Goal: Transaction & Acquisition: Purchase product/service

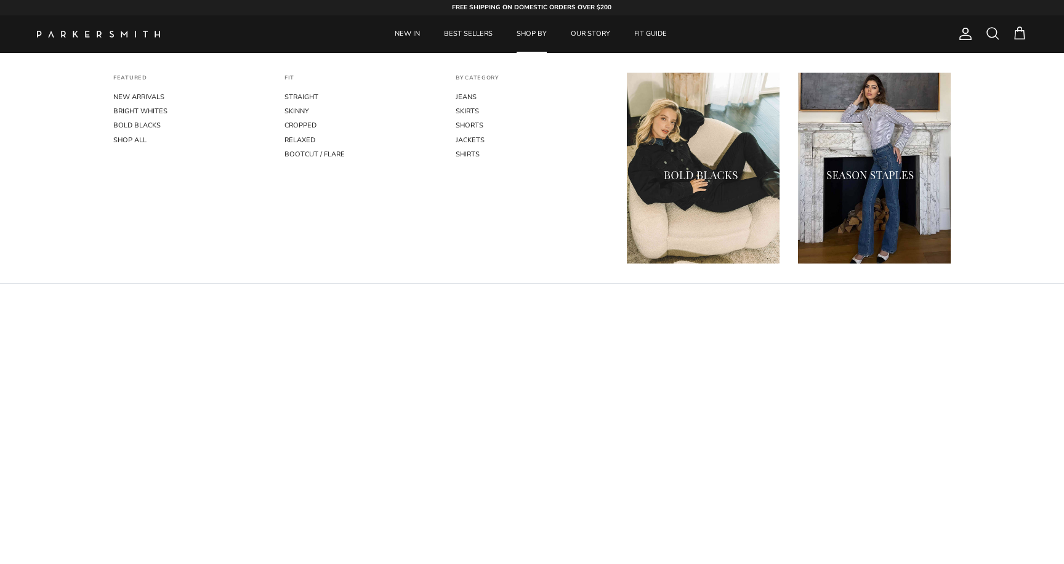
click at [535, 34] on link "SHOP BY" at bounding box center [531, 34] width 52 height 38
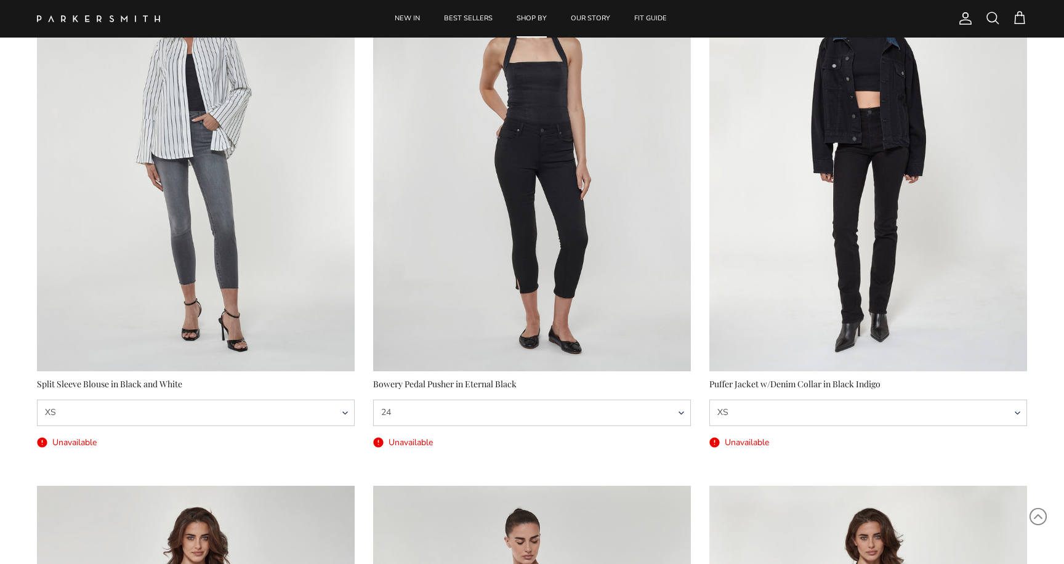
scroll to position [1246, 0]
click at [437, 384] on div "Bowery Pedal Pusher in Eternal Black" at bounding box center [532, 383] width 318 height 14
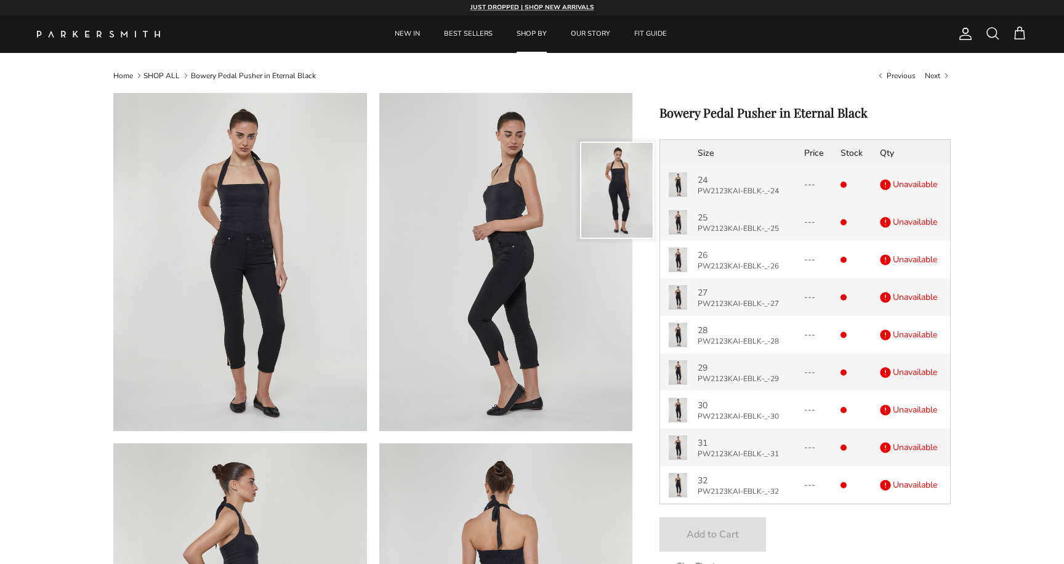
drag, startPoint x: 782, startPoint y: 192, endPoint x: 696, endPoint y: 191, distance: 85.6
click at [696, 191] on td "24 PW2123KAI-EBLK-_-24" at bounding box center [744, 185] width 107 height 38
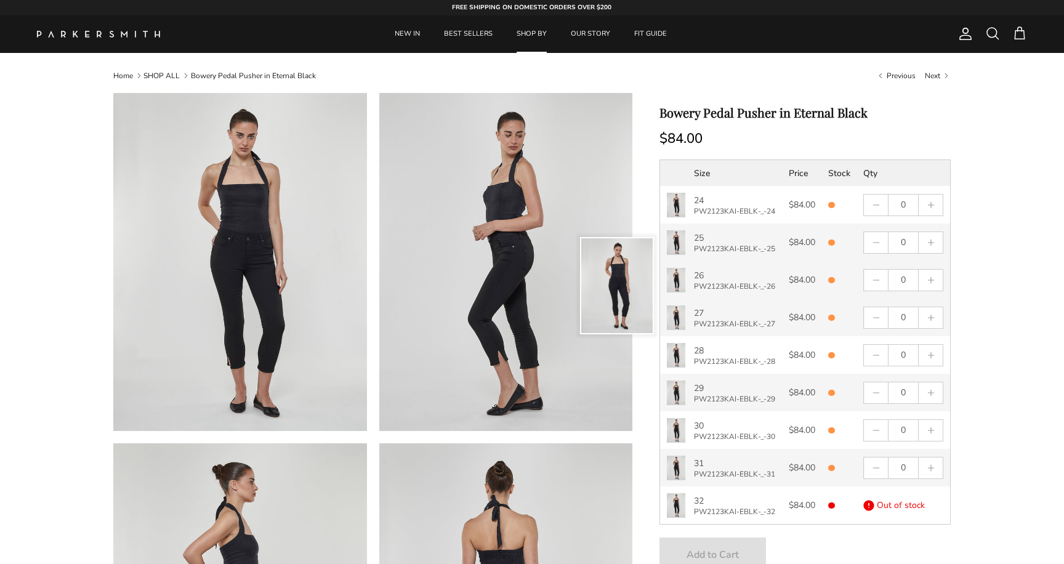
select select "25"
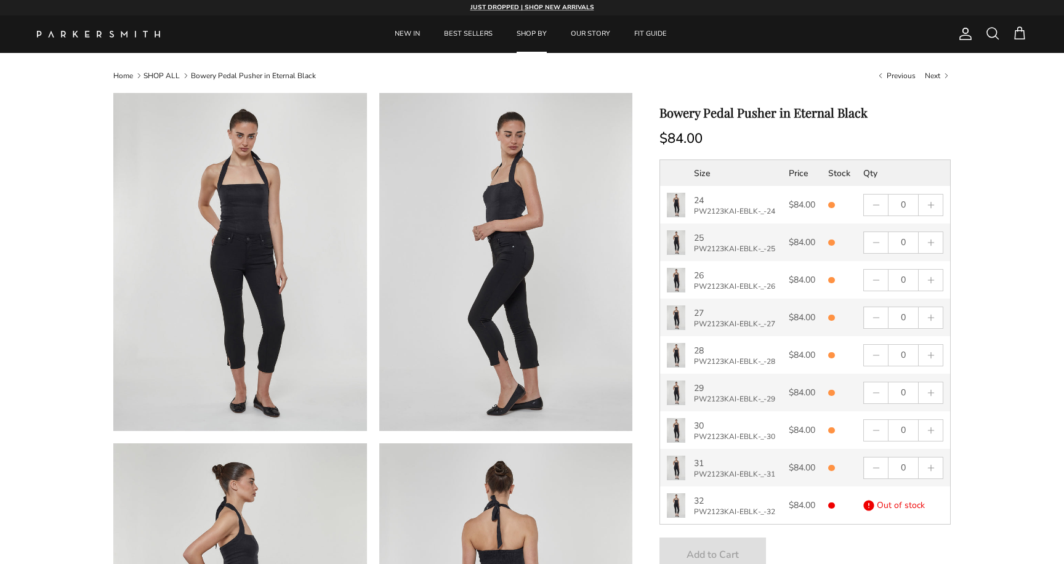
click at [617, 353] on img at bounding box center [506, 262] width 254 height 338
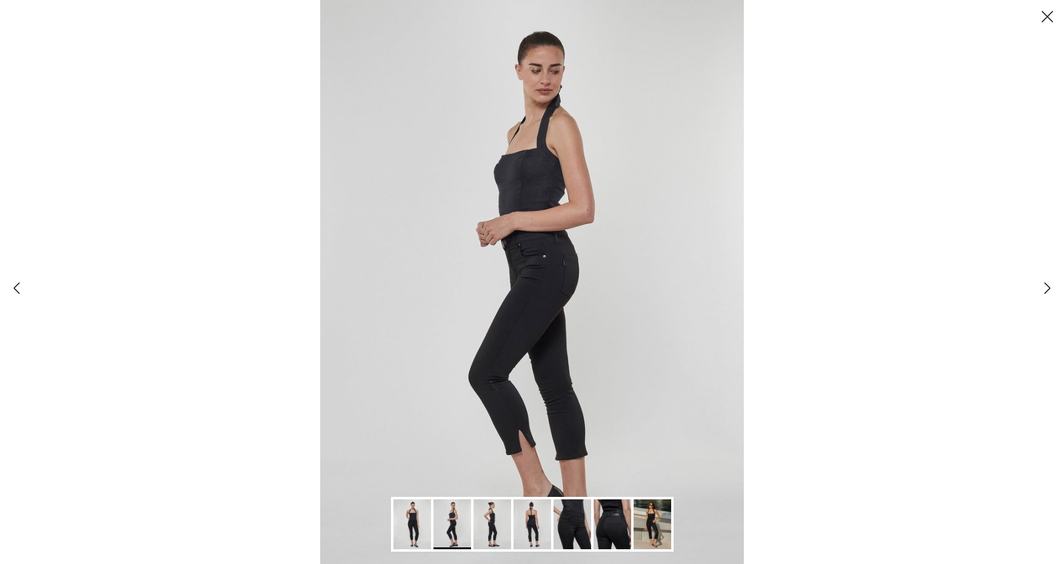
click at [617, 353] on img "Gallery Viewer" at bounding box center [531, 282] width 423 height 564
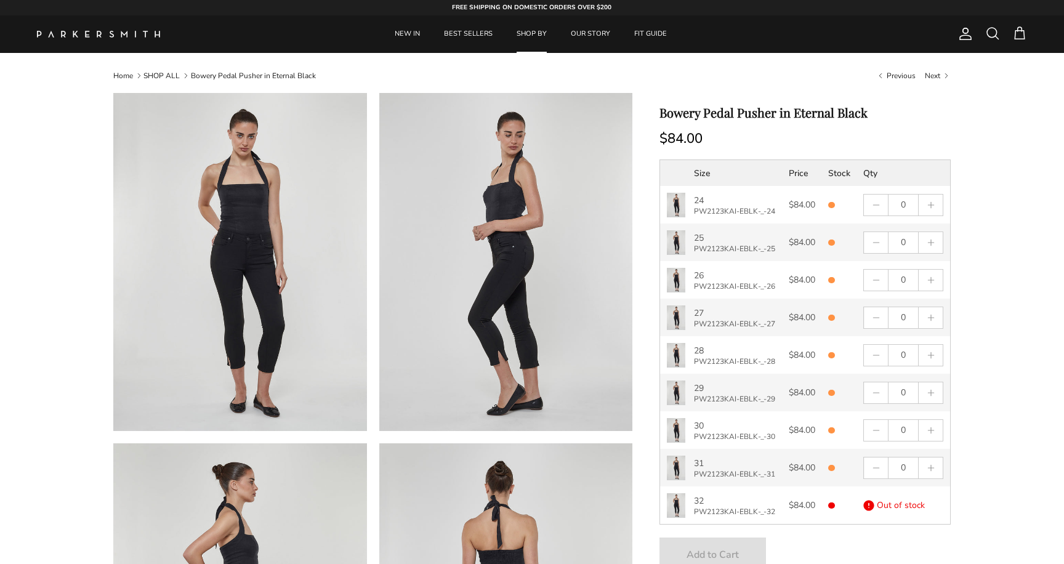
click at [164, 73] on link "SHOP ALL" at bounding box center [161, 76] width 36 height 10
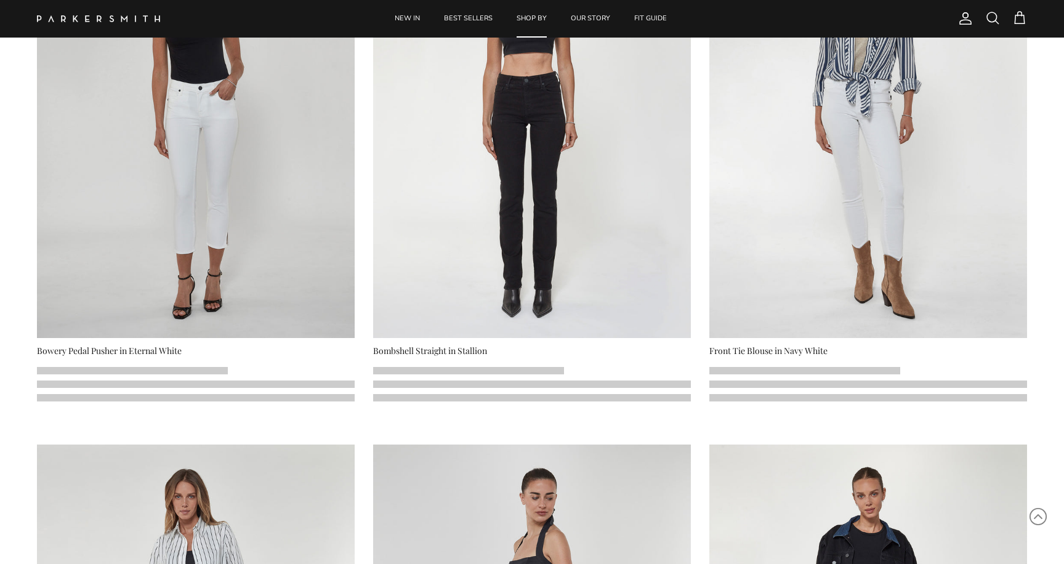
scroll to position [743, 0]
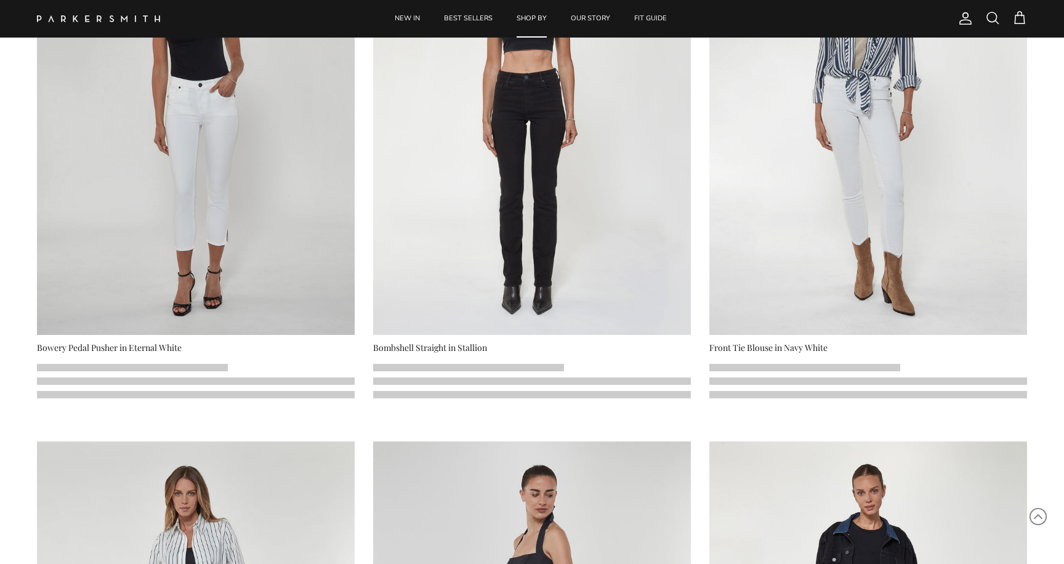
select select "25"
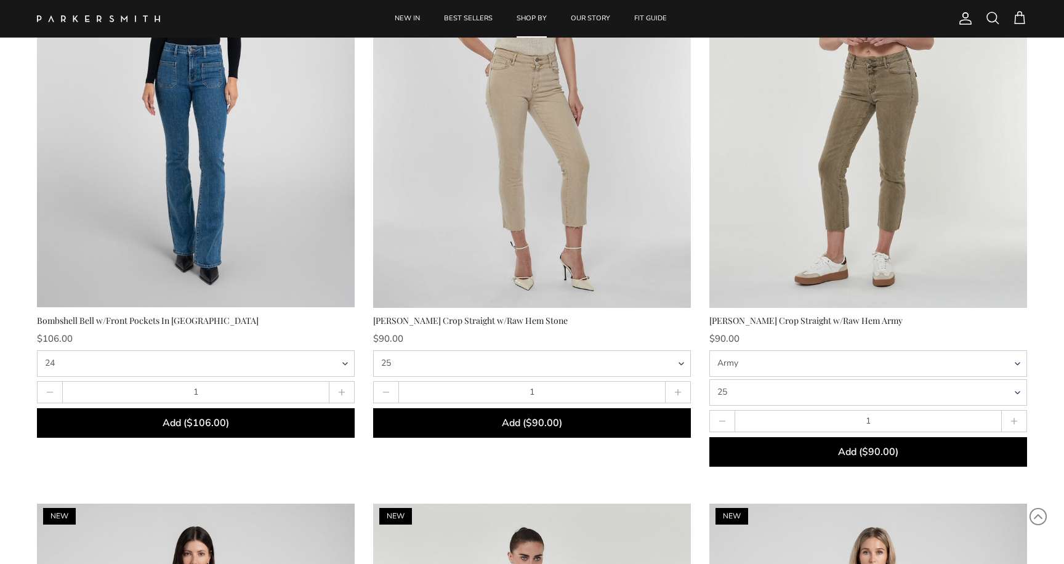
scroll to position [4344, 0]
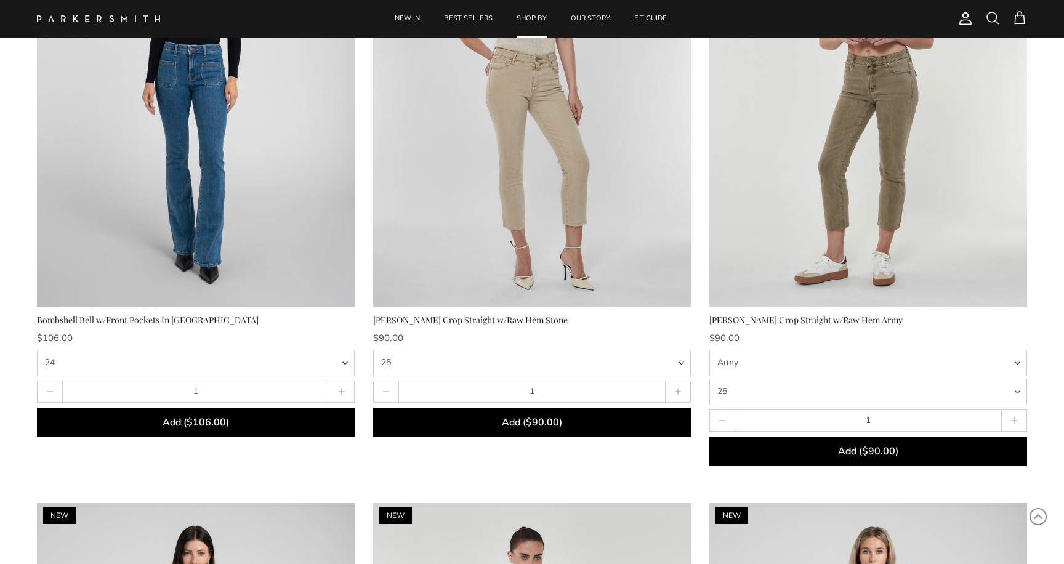
click at [497, 319] on div "[PERSON_NAME] Crop Straight w/Raw Hem Stone" at bounding box center [532, 320] width 318 height 14
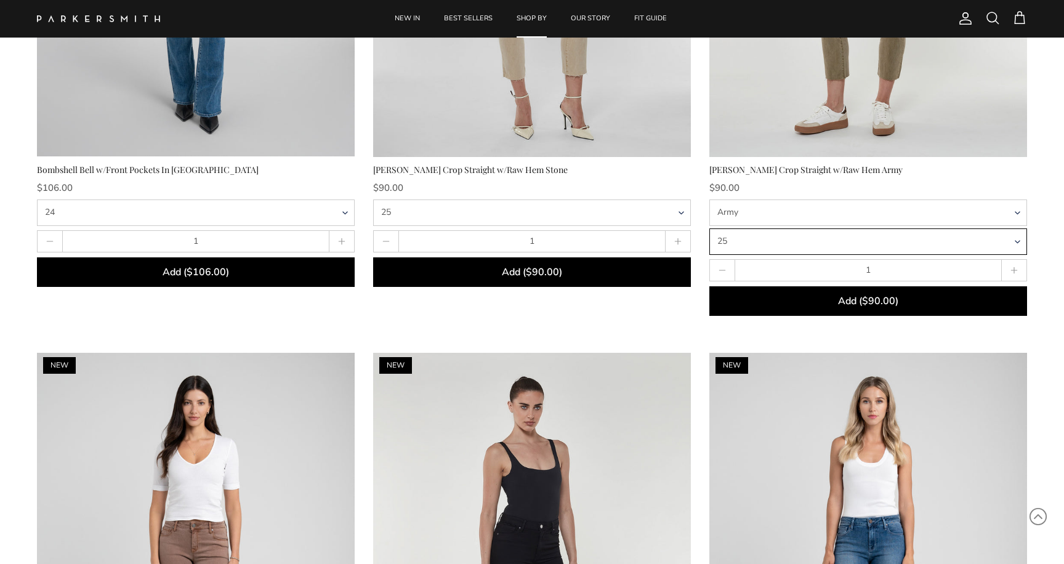
scroll to position [4500, 0]
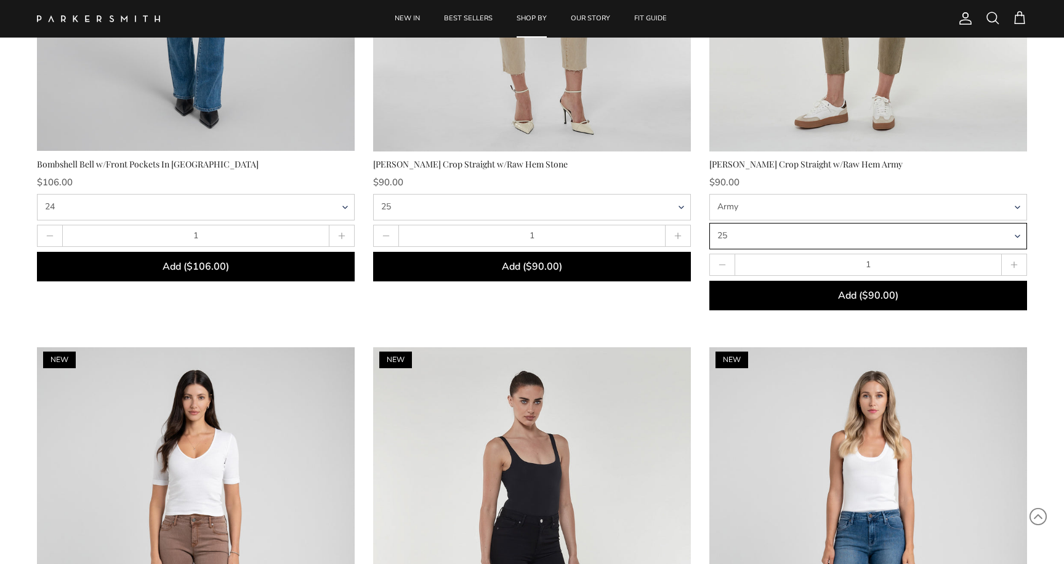
click at [777, 232] on select "24 25 26 27 28 29 30 31 32" at bounding box center [868, 236] width 318 height 26
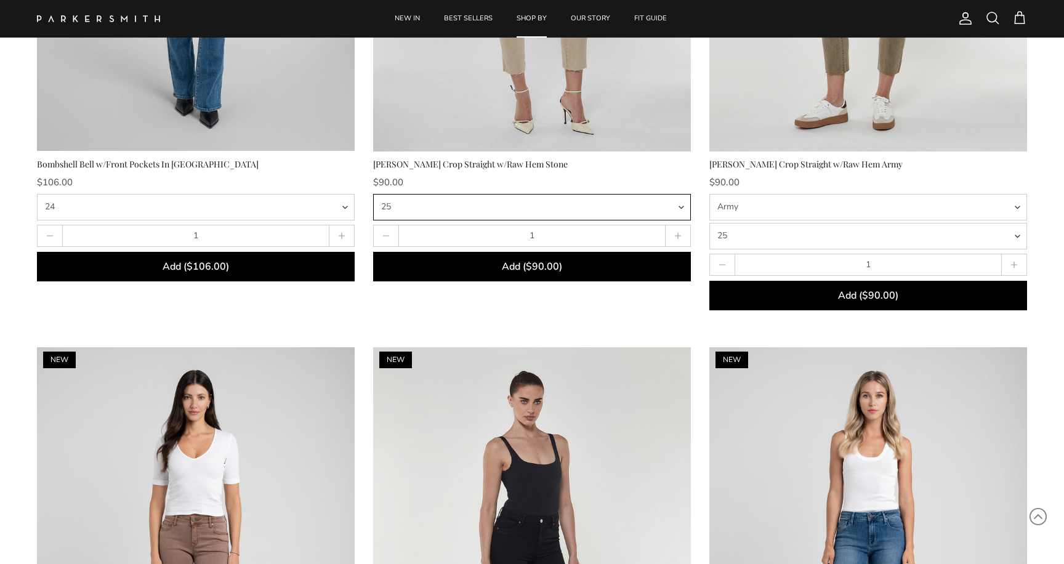
click at [680, 206] on select "24 25 26 27 28 29 30 31 32" at bounding box center [532, 207] width 318 height 26
click at [435, 212] on select "24 25 26 27 28 29 30 31 32" at bounding box center [532, 207] width 318 height 26
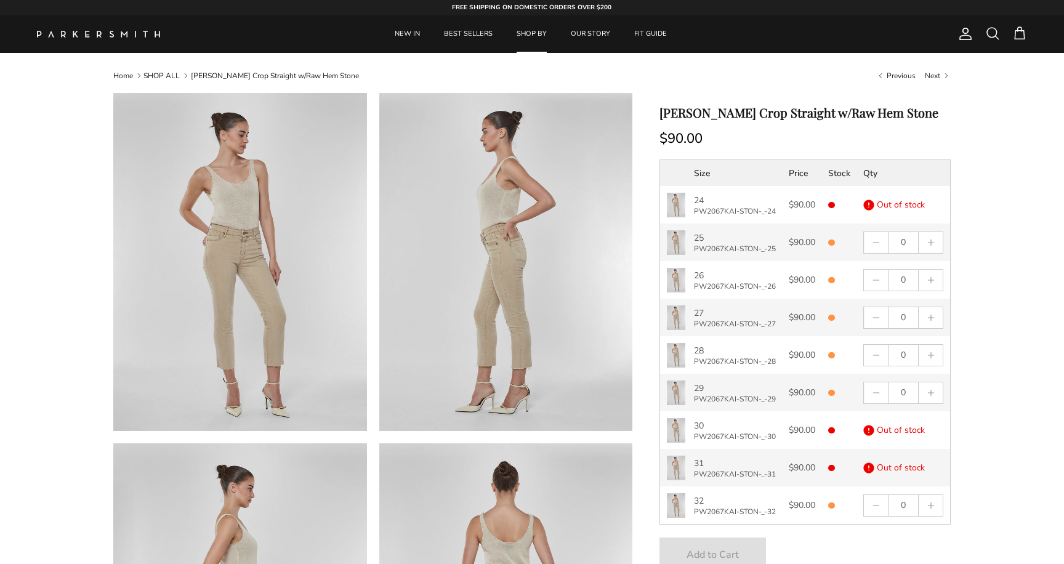
select select "25"
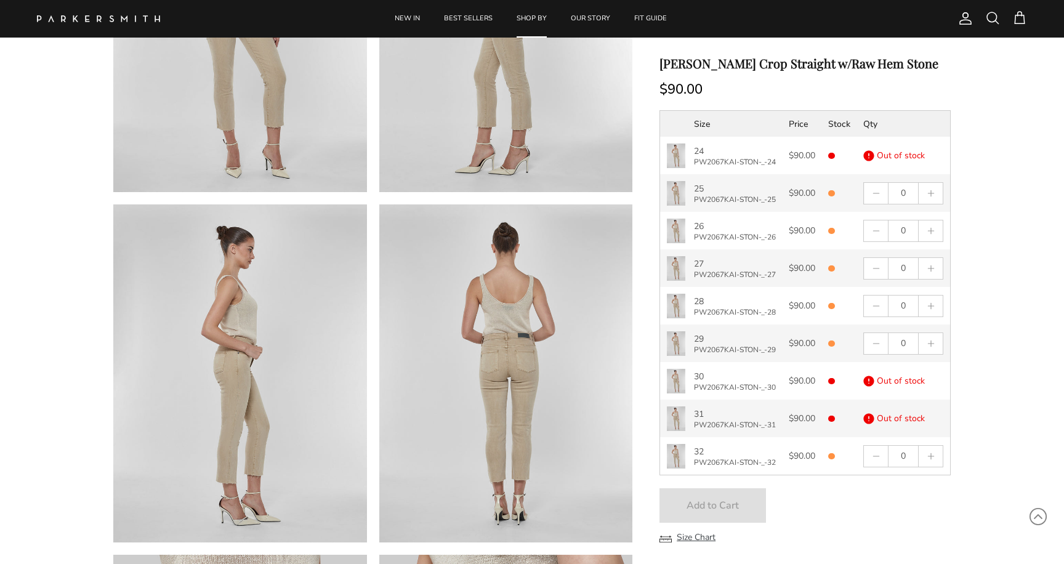
scroll to position [275, 0]
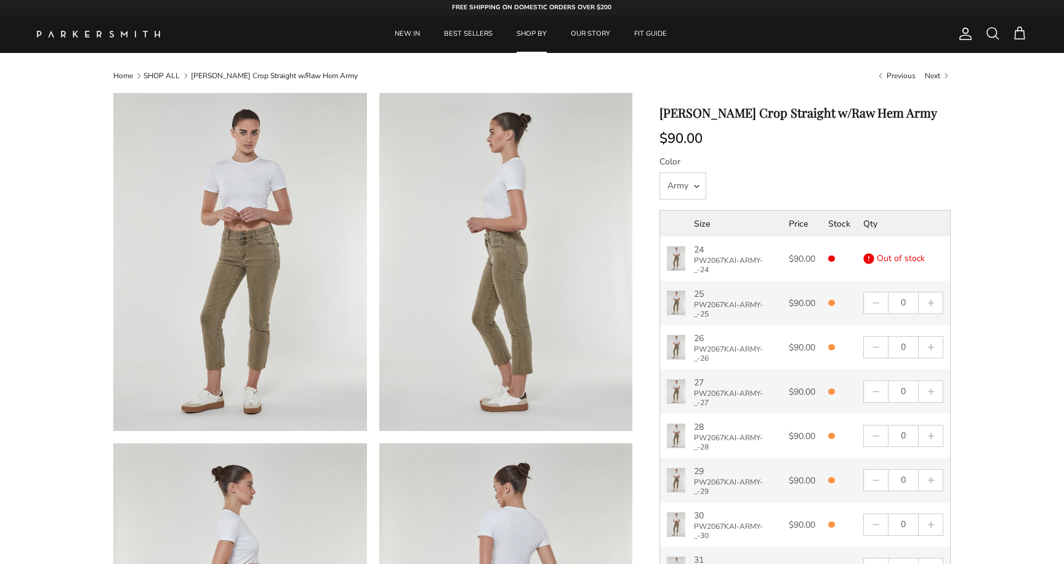
select select "25"
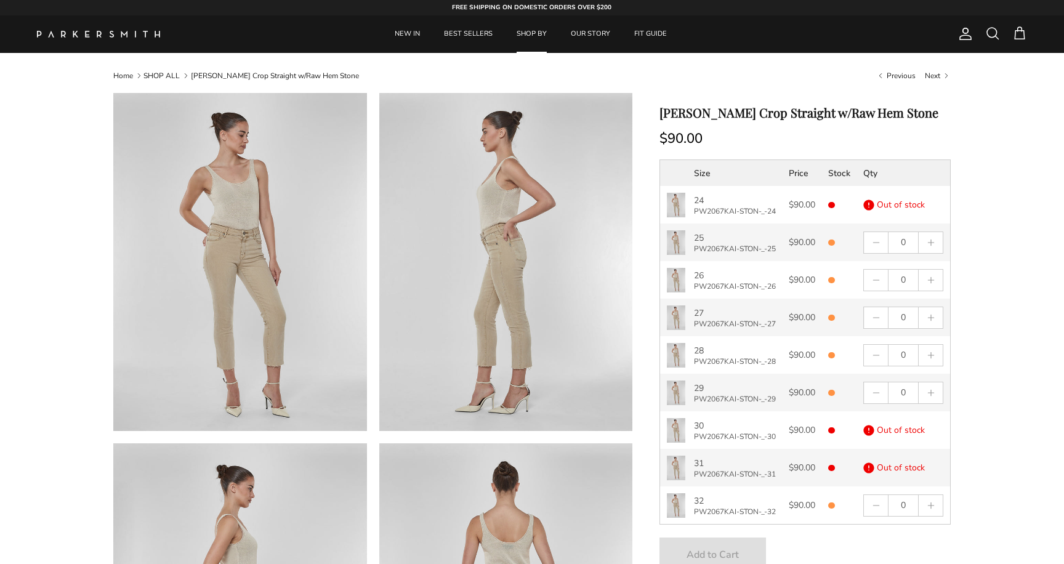
select select "25"
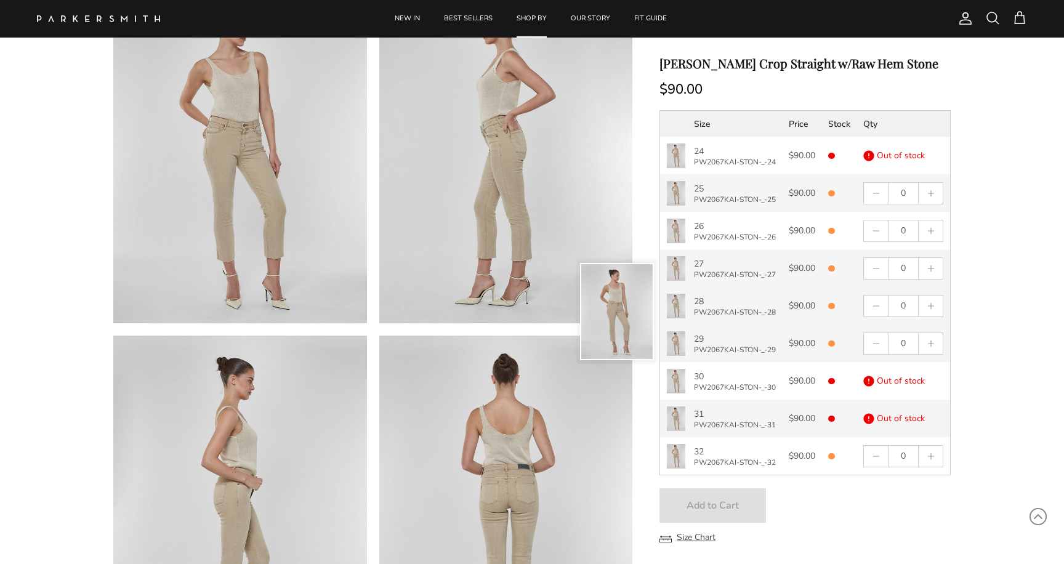
scroll to position [121, 0]
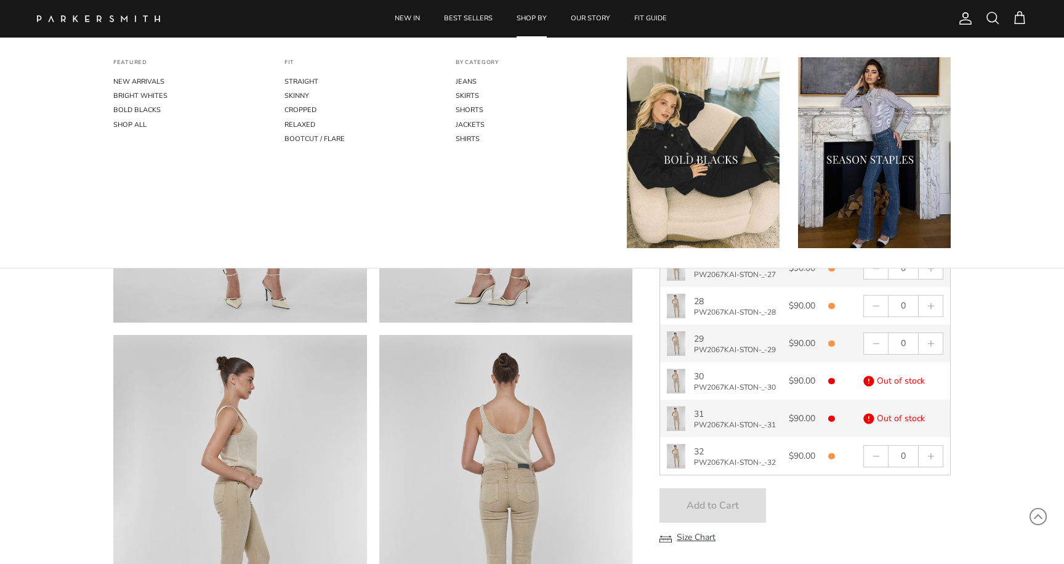
click at [533, 20] on link "SHOP BY" at bounding box center [531, 19] width 52 height 38
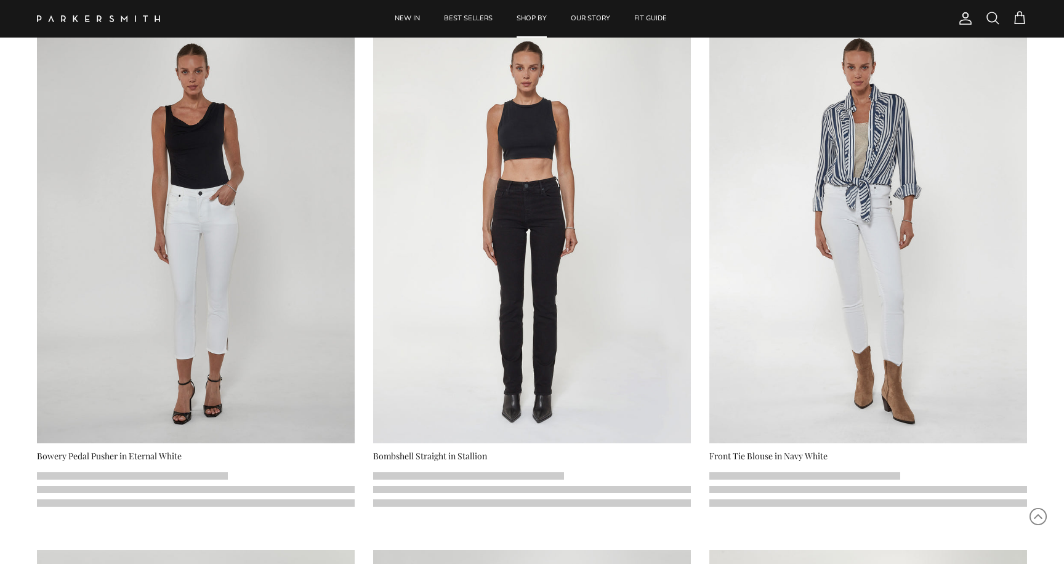
scroll to position [630, 0]
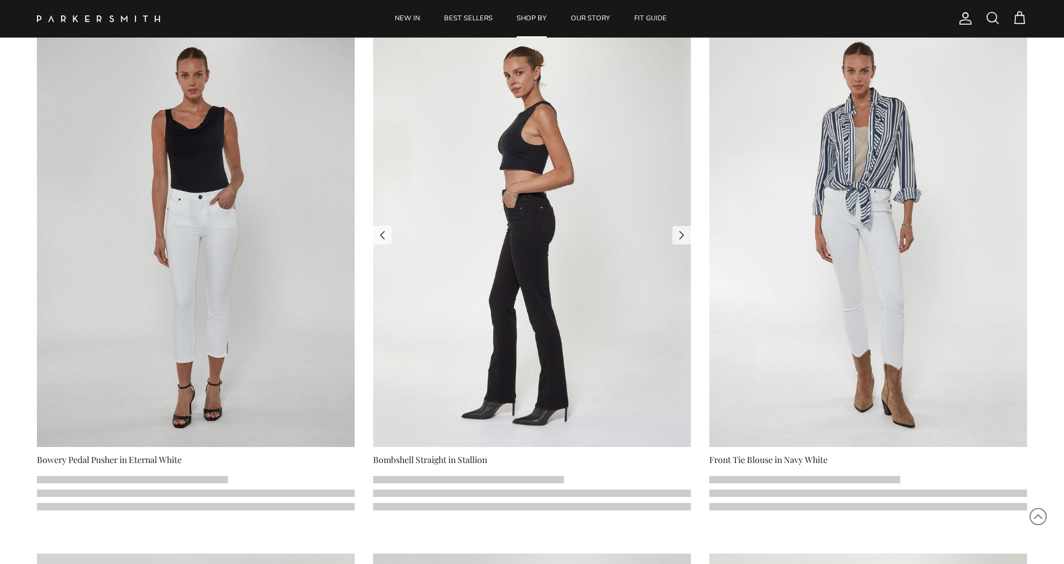
select select "25"
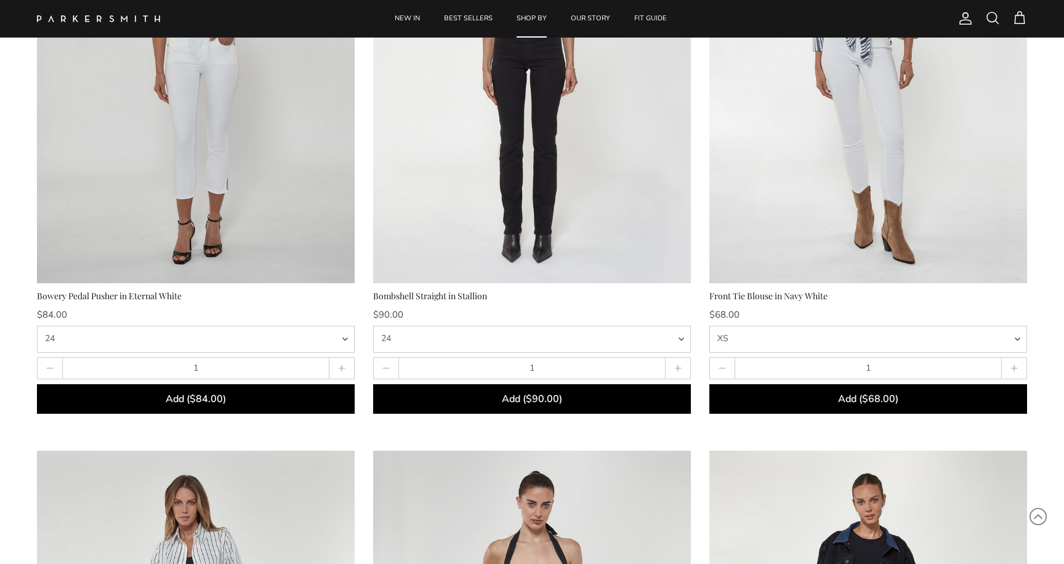
scroll to position [819, 0]
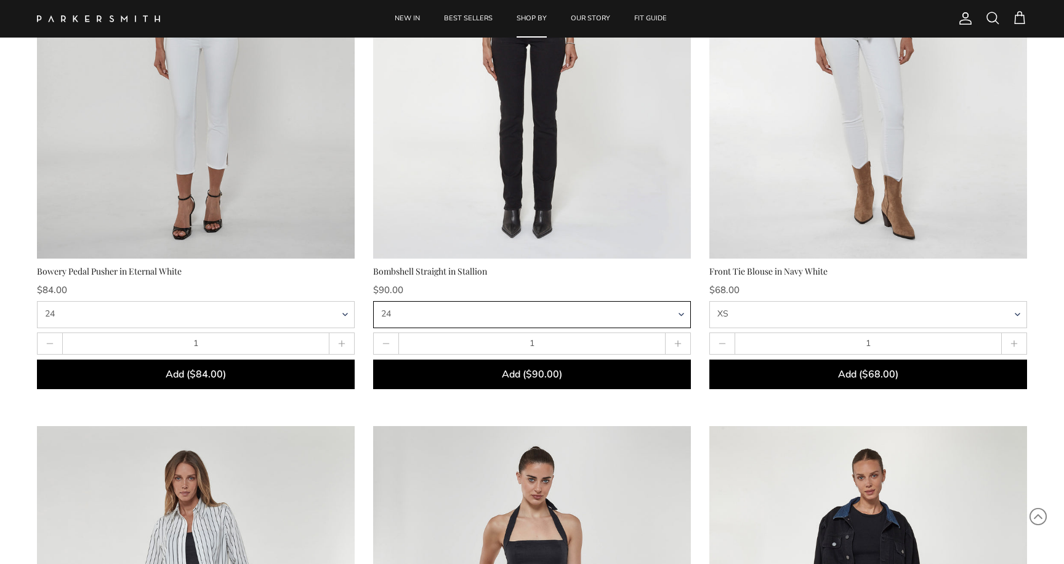
click at [641, 309] on select "24 25 26 27 28 29 30 31 32" at bounding box center [532, 314] width 318 height 26
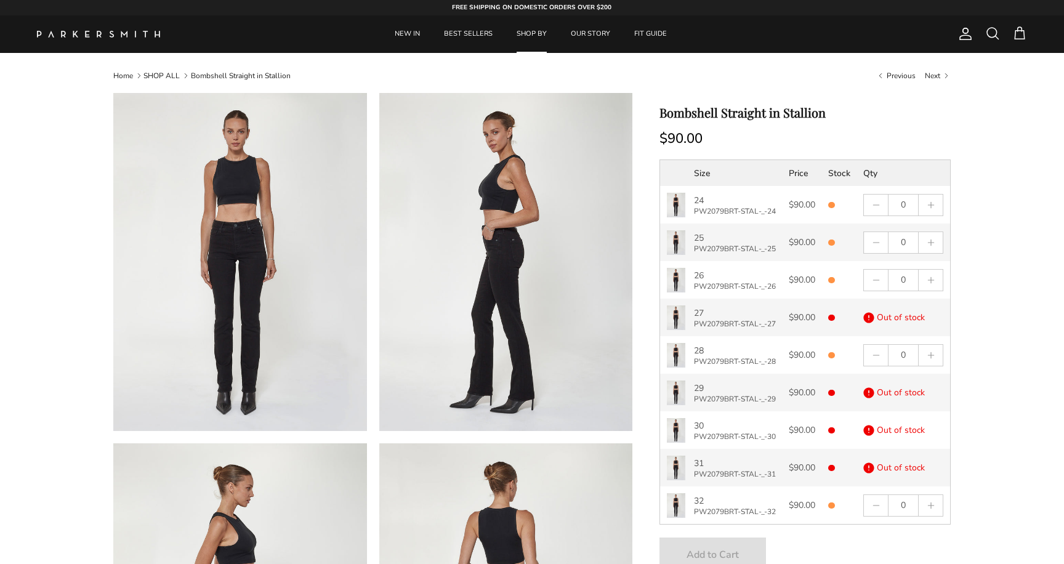
select select "25"
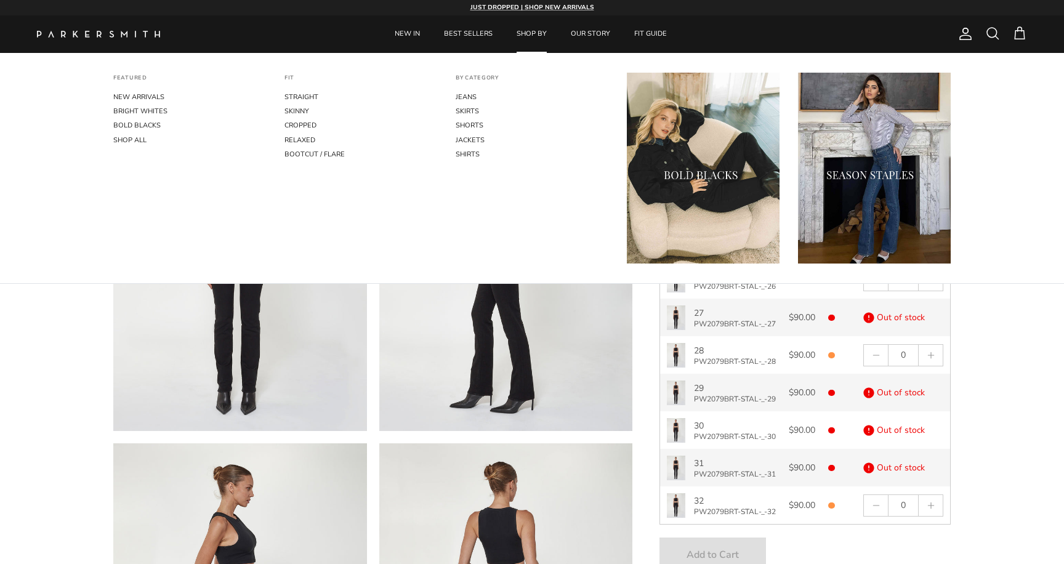
click at [533, 31] on link "SHOP BY" at bounding box center [531, 34] width 52 height 38
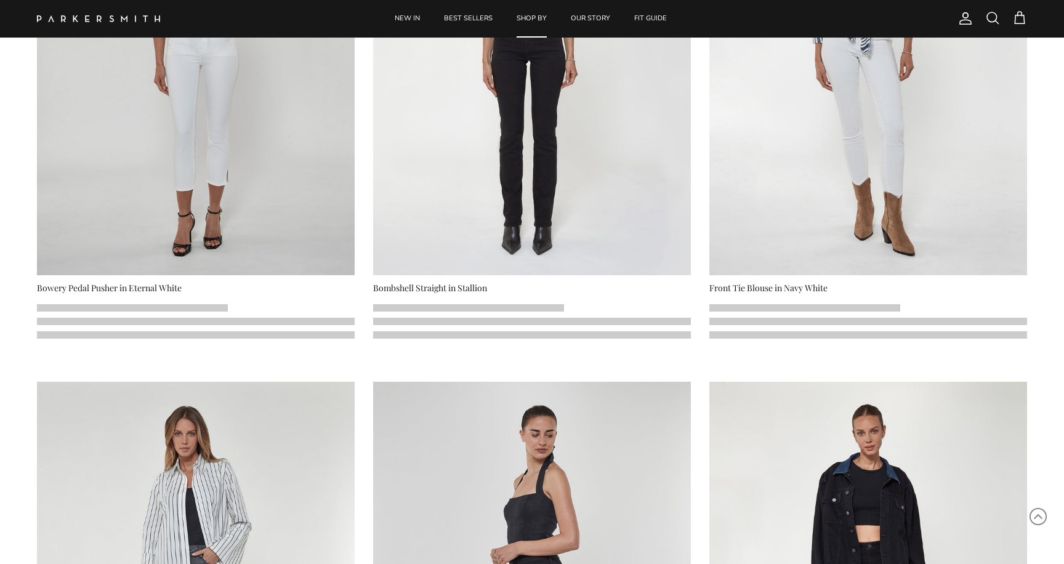
select select "25"
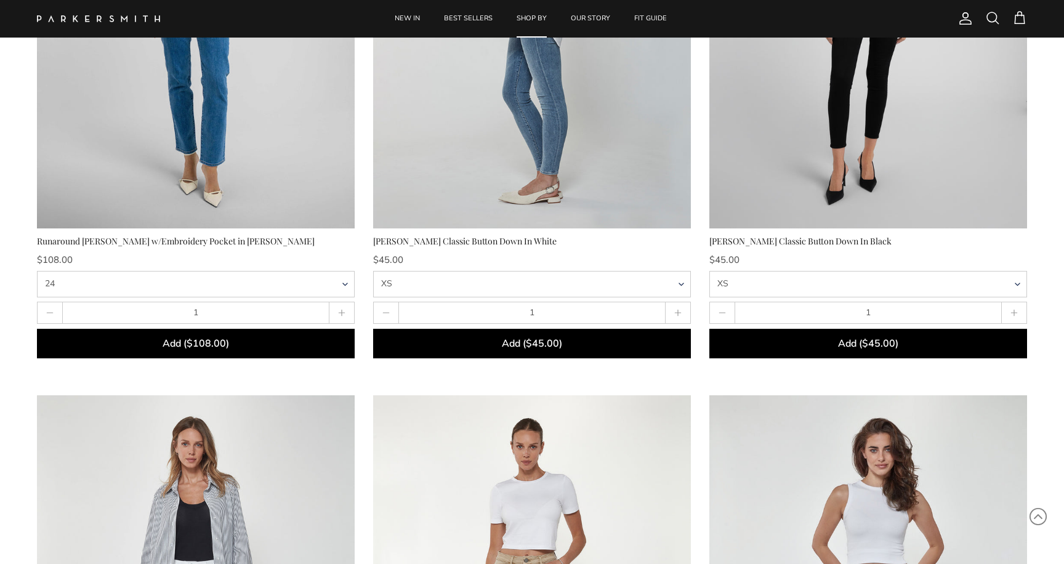
scroll to position [3216, 0]
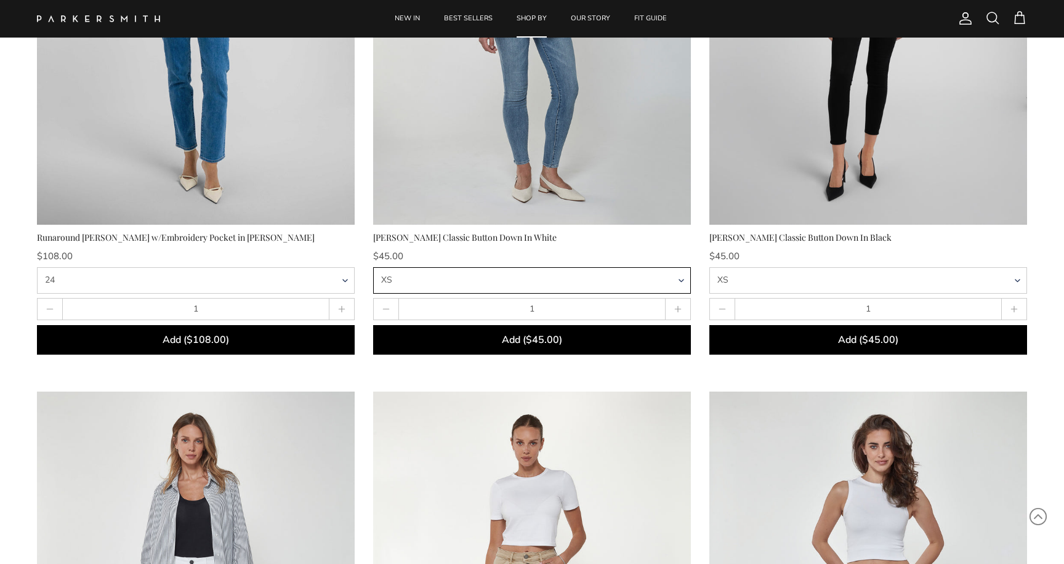
click at [677, 280] on select "XS S M L XL" at bounding box center [532, 280] width 318 height 26
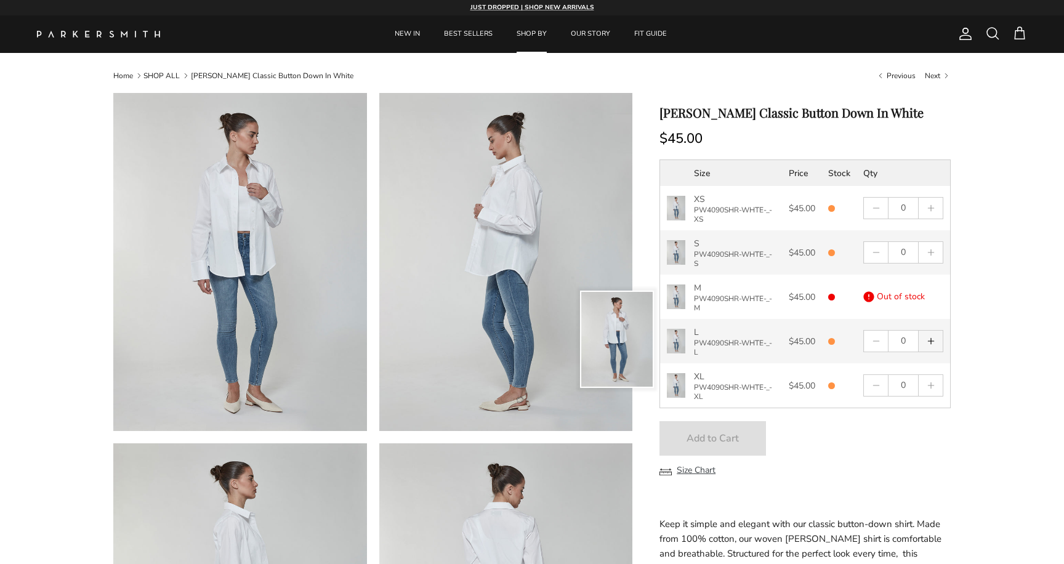
click at [935, 338] on svg-plus "button" at bounding box center [931, 341] width 9 height 9
click at [934, 339] on svg-plus "button" at bounding box center [931, 341] width 9 height 9
click at [933, 338] on svg-plus "button" at bounding box center [931, 341] width 9 height 9
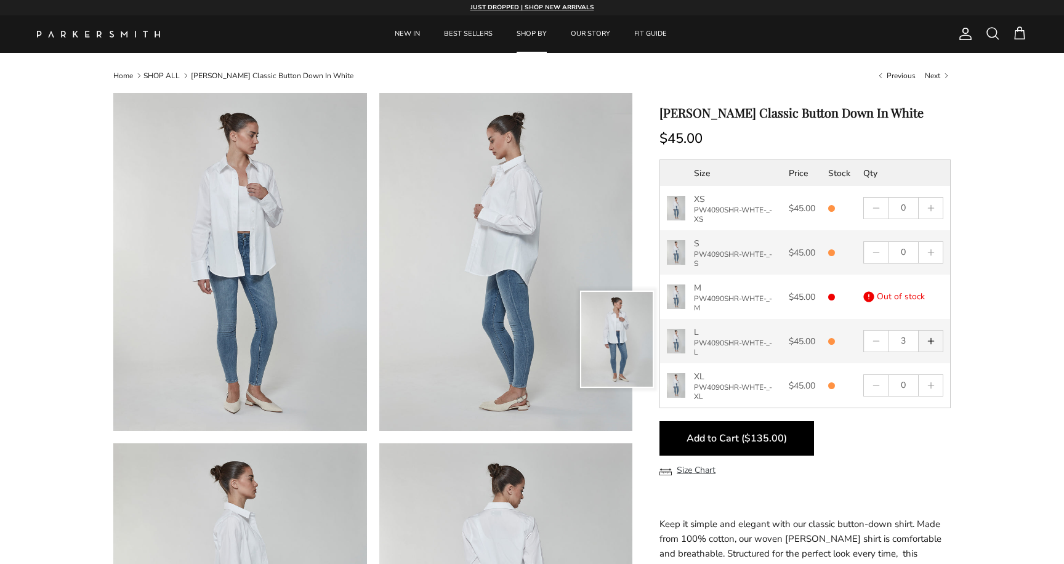
click at [933, 339] on svg-plus "button" at bounding box center [931, 341] width 9 height 9
type input "4"
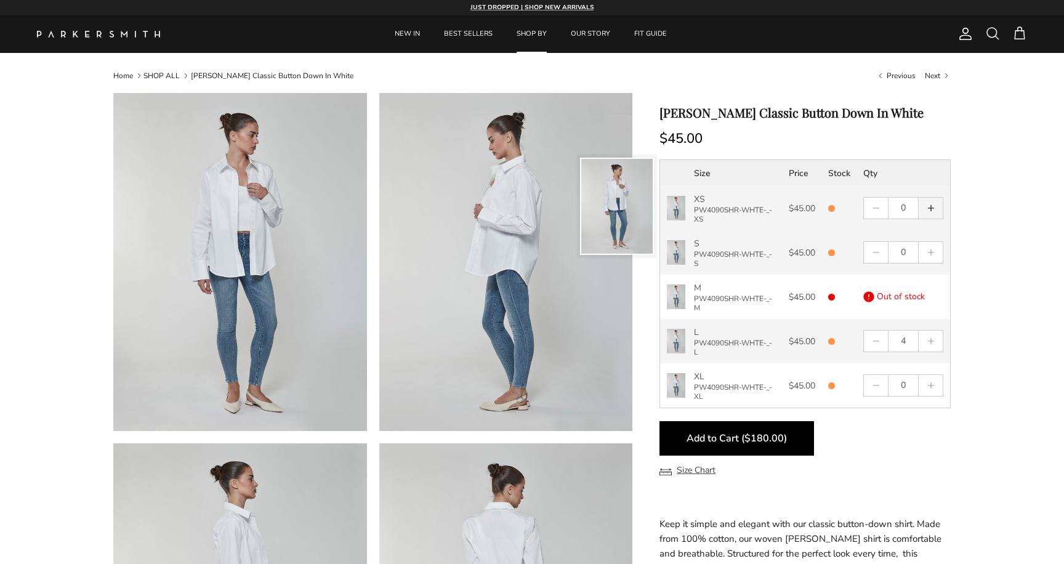
click at [936, 207] on button "button" at bounding box center [930, 208] width 23 height 21
type input "3"
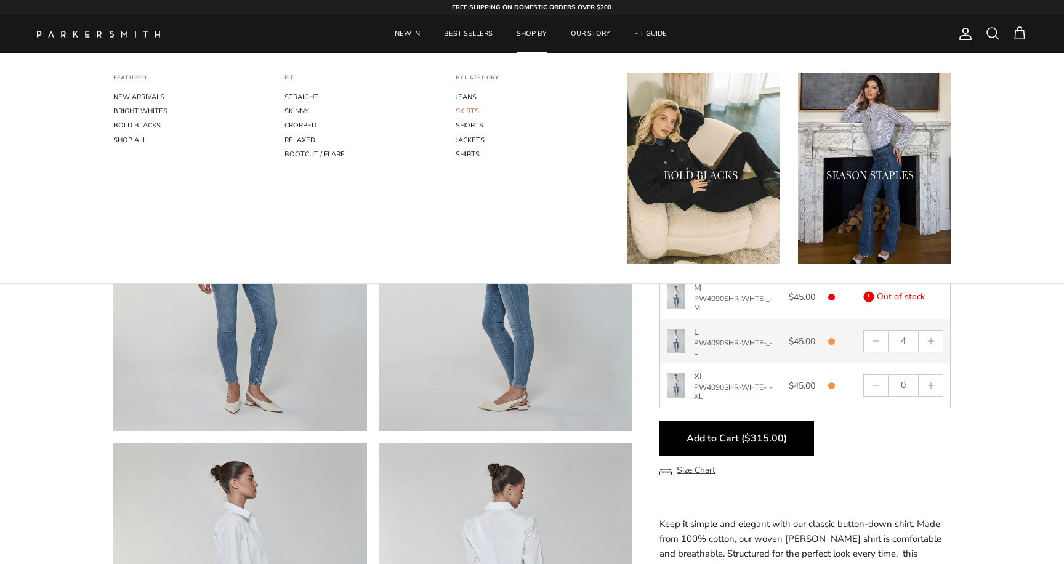
click at [465, 108] on link "SKIRTS" at bounding box center [532, 111] width 153 height 14
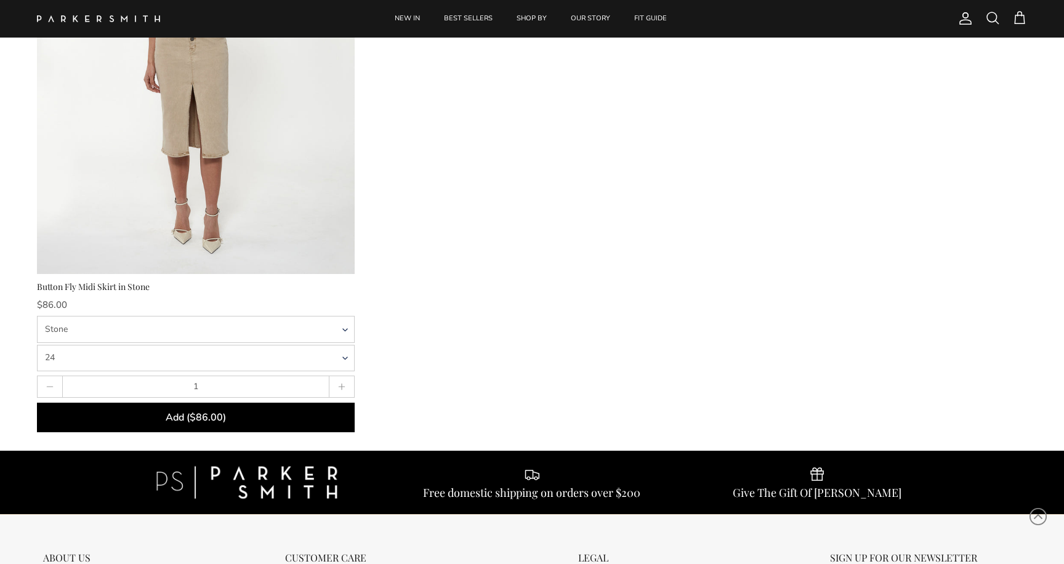
scroll to position [782, 0]
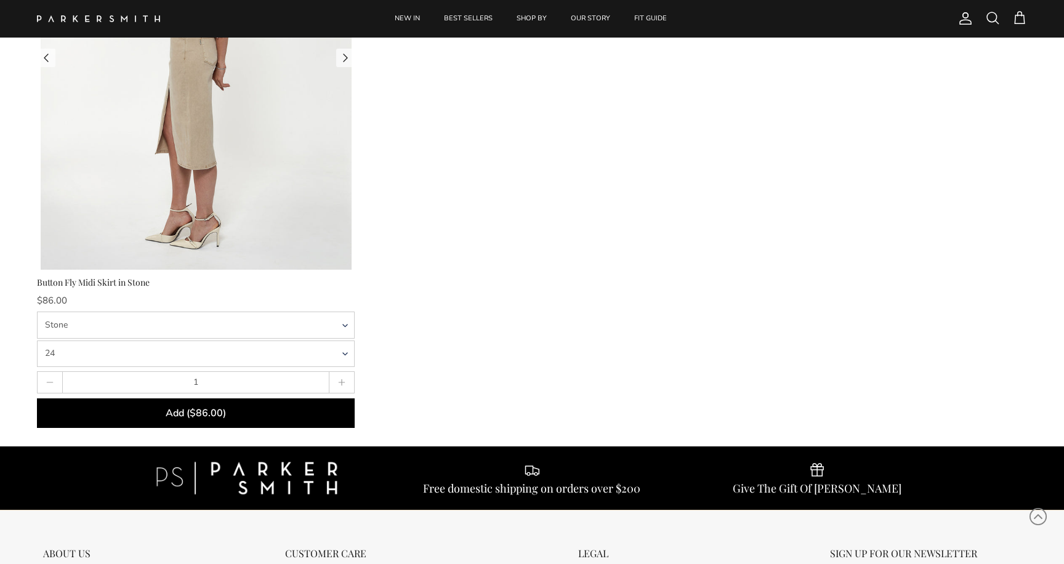
click at [286, 196] on img at bounding box center [196, 58] width 318 height 424
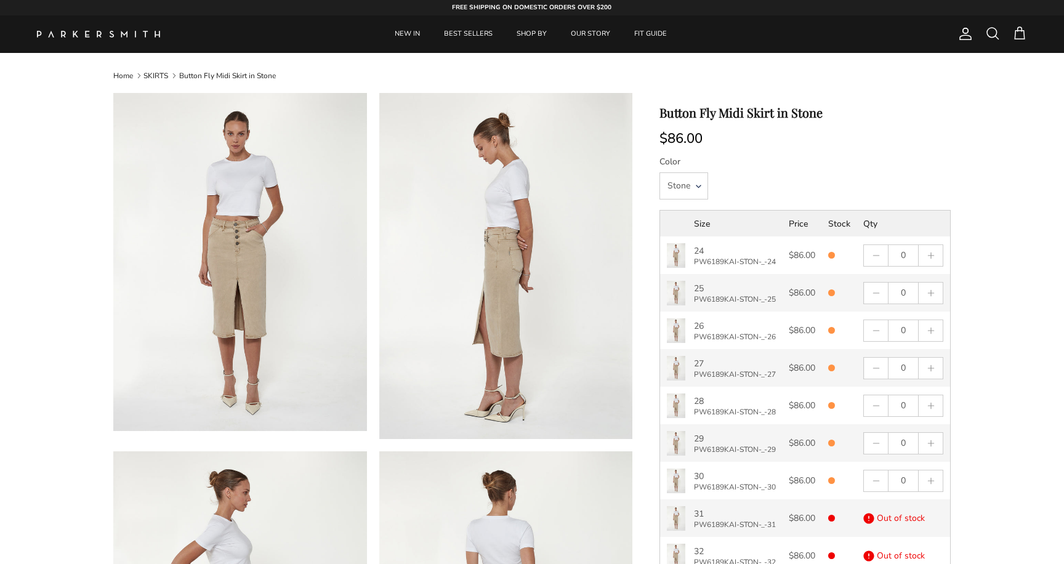
select select "25"
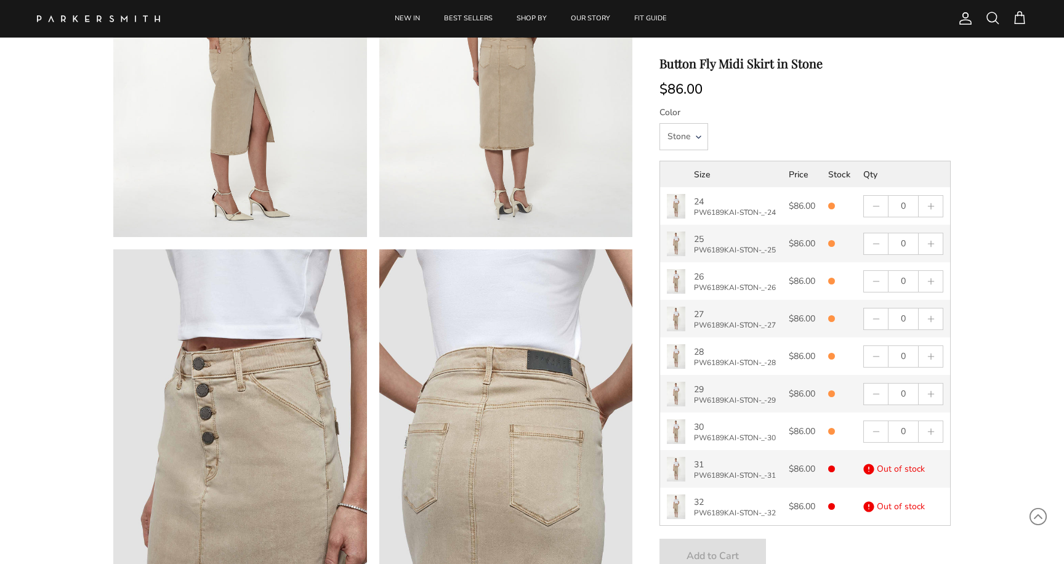
scroll to position [564, 0]
